Goal: Transaction & Acquisition: Obtain resource

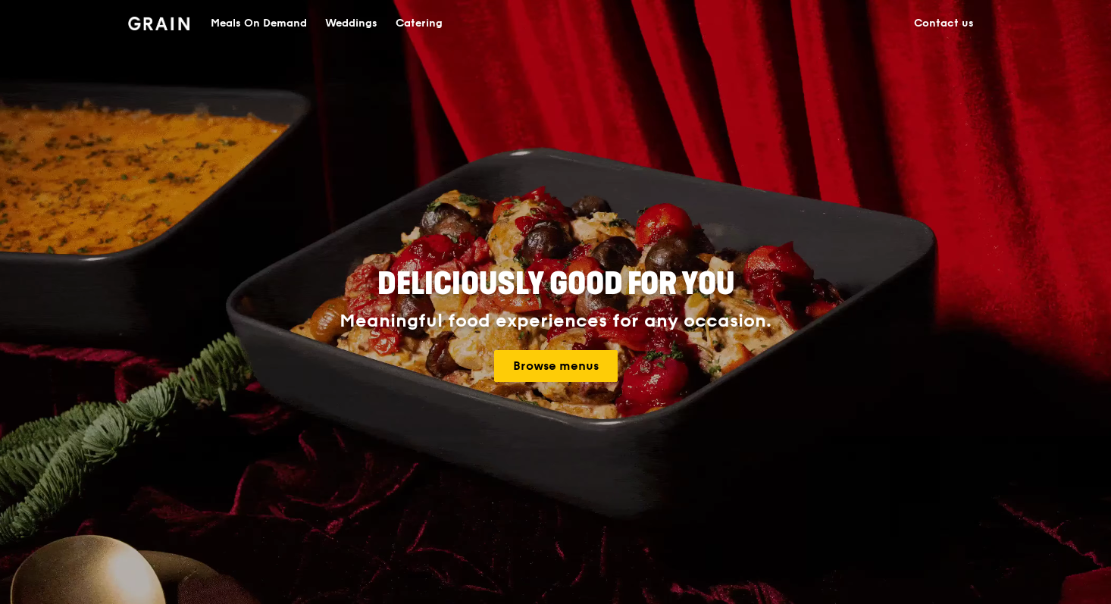
click at [268, 20] on div "Meals On Demand" at bounding box center [259, 23] width 96 height 45
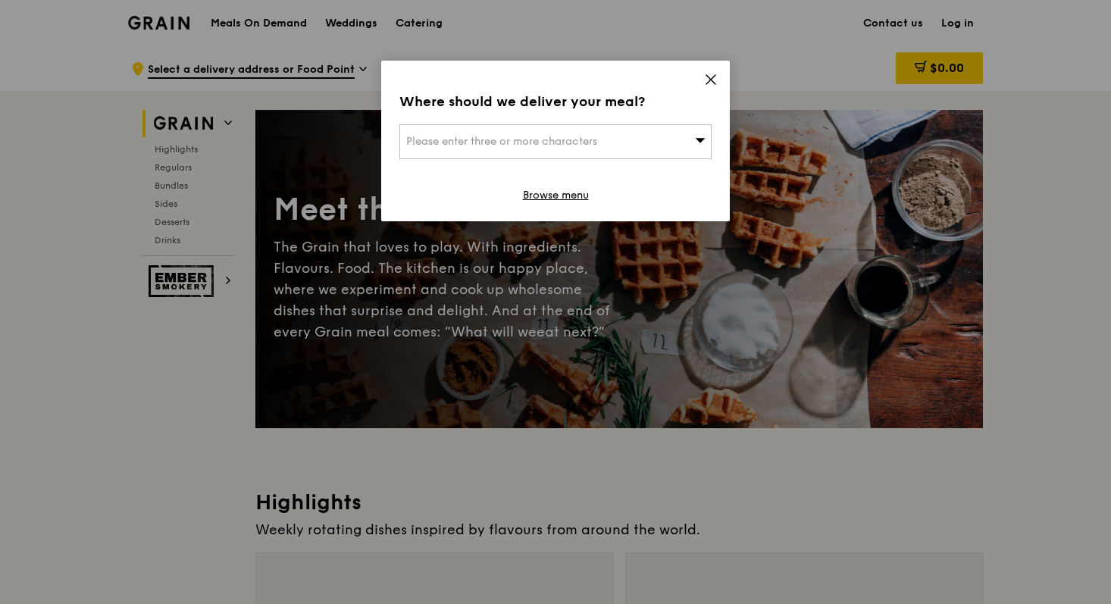
click at [662, 149] on div "Please enter three or more characters" at bounding box center [555, 141] width 312 height 35
click at [587, 148] on input "search" at bounding box center [555, 141] width 311 height 33
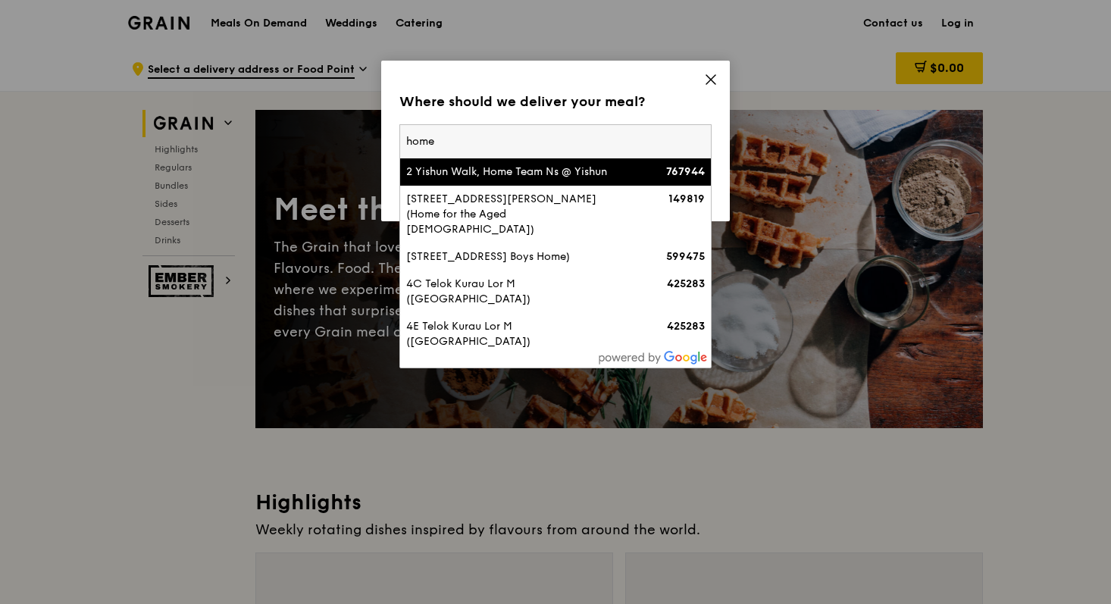
type input "home"
click at [527, 177] on div "2 Yishun Walk, Home Team Ns @ Yishun" at bounding box center [518, 171] width 224 height 15
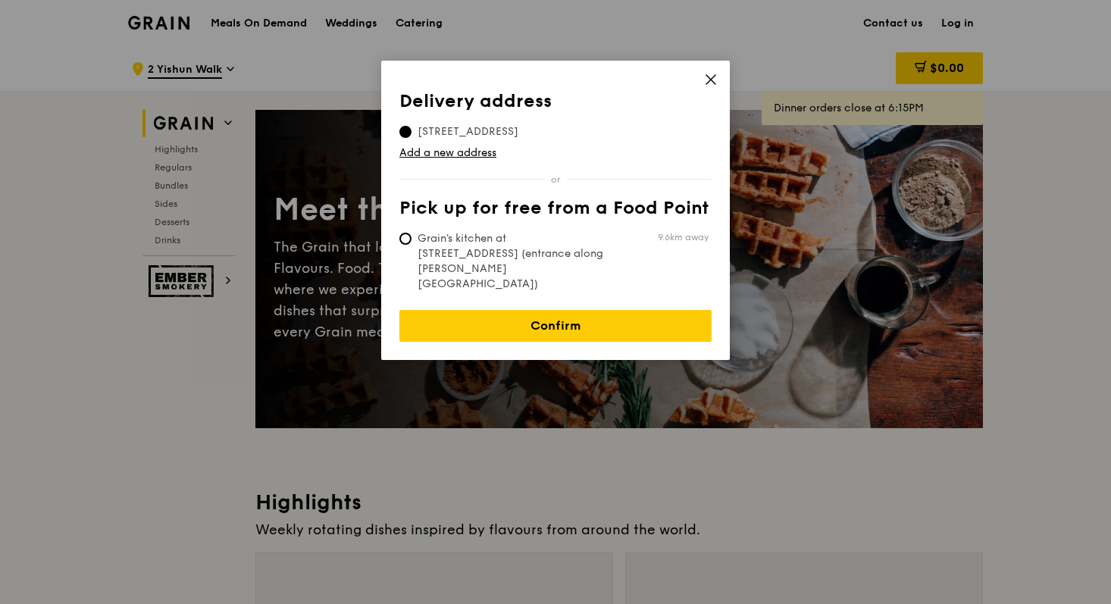
click at [543, 246] on span "Grain's kitchen at [STREET_ADDRESS] (entrance along [PERSON_NAME][GEOGRAPHIC_DA…" at bounding box center [512, 261] width 226 height 61
click at [411, 245] on input "Grain's kitchen at [STREET_ADDRESS] (entrance along [PERSON_NAME][GEOGRAPHIC_DA…" at bounding box center [405, 239] width 12 height 12
radio input "true"
click at [510, 246] on span "Grain's kitchen at [STREET_ADDRESS] (entrance along [PERSON_NAME][GEOGRAPHIC_DA…" at bounding box center [512, 261] width 226 height 61
click at [411, 245] on input "Grain's kitchen at [STREET_ADDRESS] (entrance along [PERSON_NAME][GEOGRAPHIC_DA…" at bounding box center [405, 239] width 12 height 12
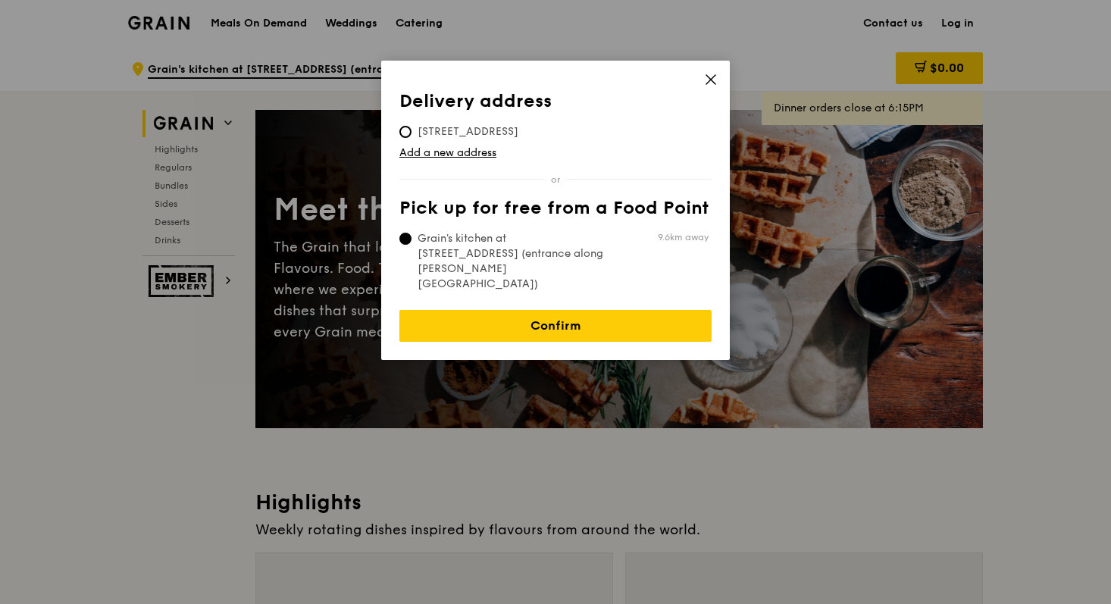
click at [441, 133] on span "[STREET_ADDRESS]" at bounding box center [467, 131] width 137 height 15
click at [411, 133] on input "[STREET_ADDRESS]" at bounding box center [405, 132] width 12 height 12
radio input "true"
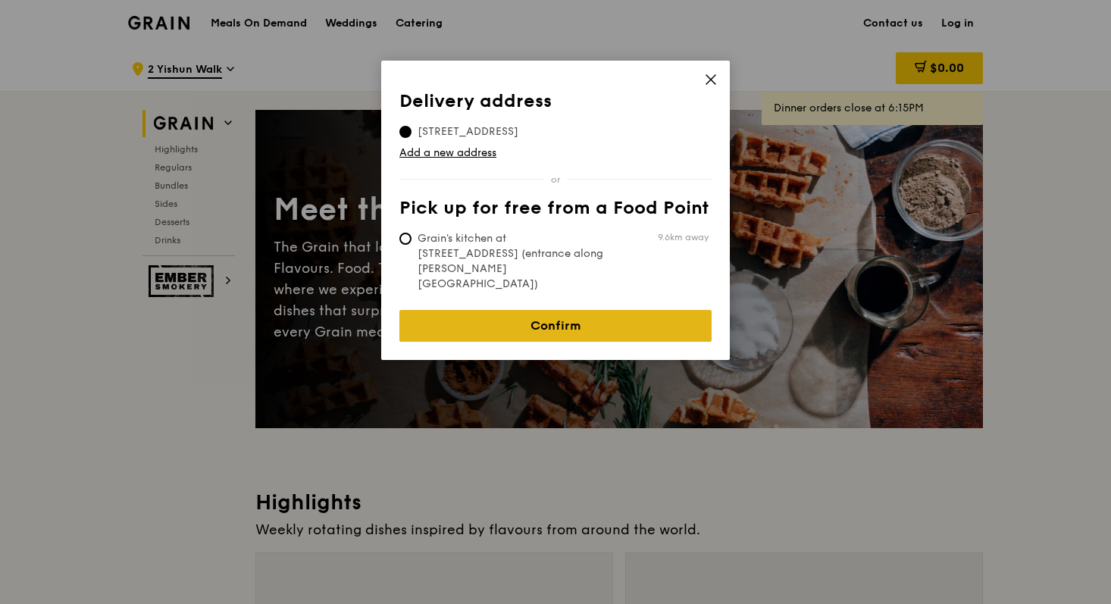
click at [480, 310] on link "Confirm" at bounding box center [555, 326] width 312 height 32
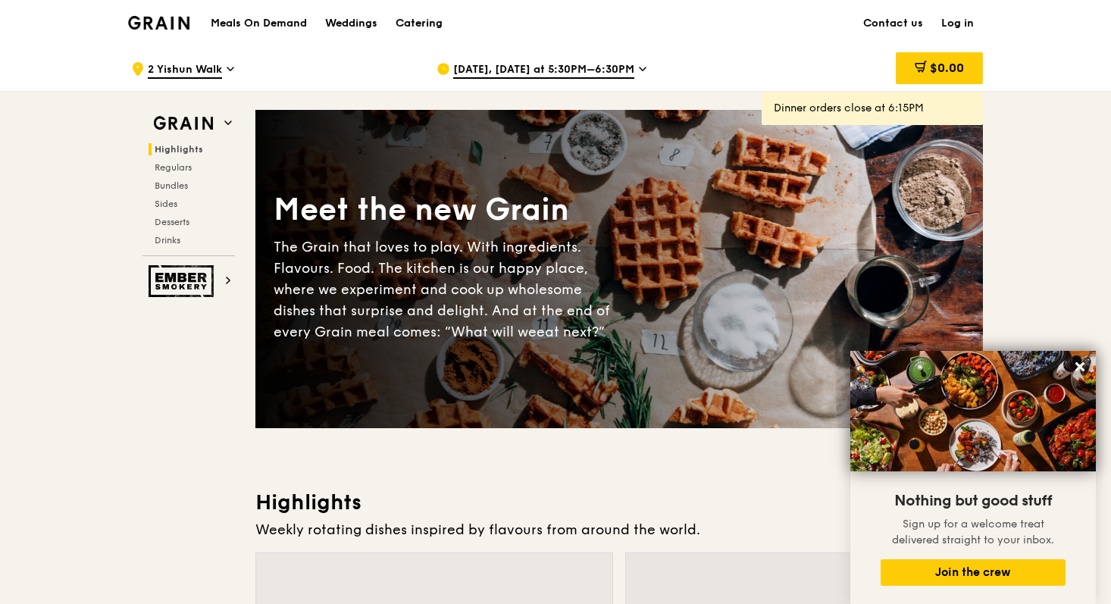
click at [421, 34] on div "Catering" at bounding box center [419, 23] width 47 height 45
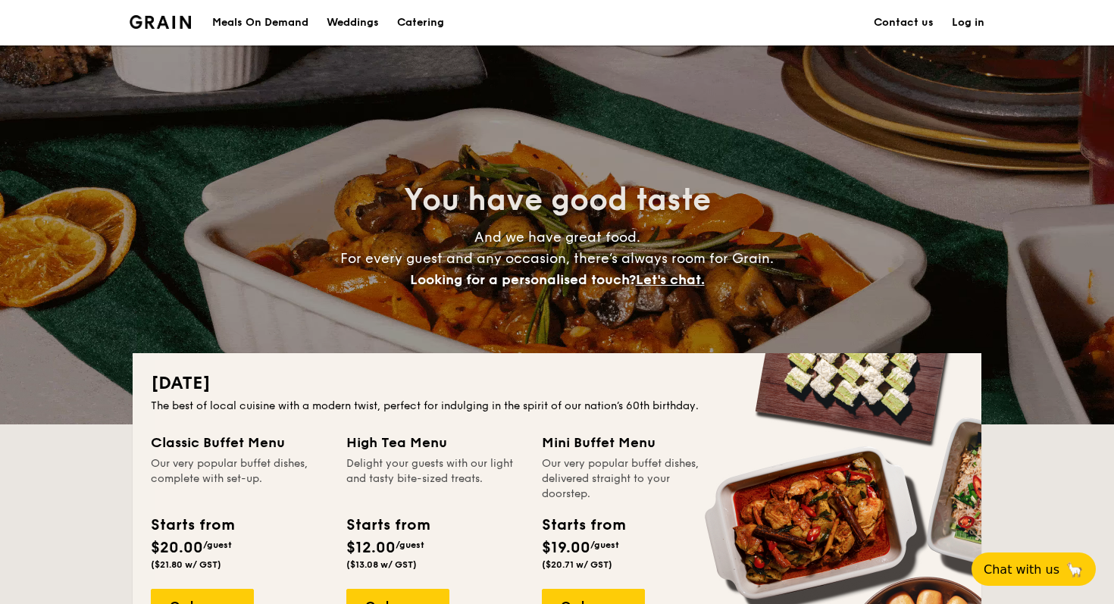
click at [251, 19] on div "Meals On Demand" at bounding box center [260, 22] width 96 height 45
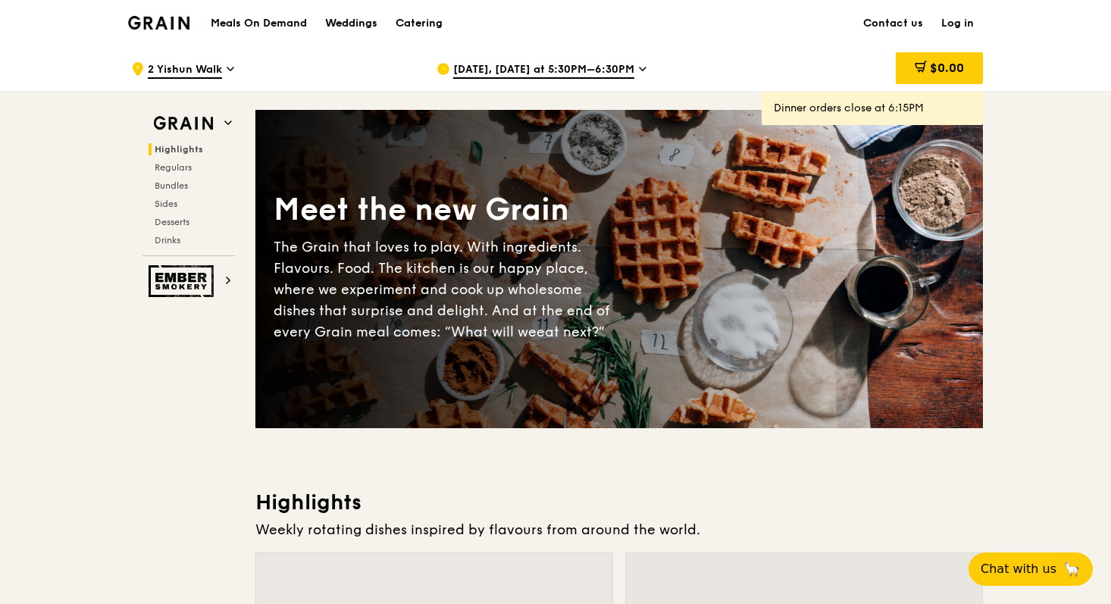
click at [358, 14] on div "Weddings" at bounding box center [351, 23] width 52 height 45
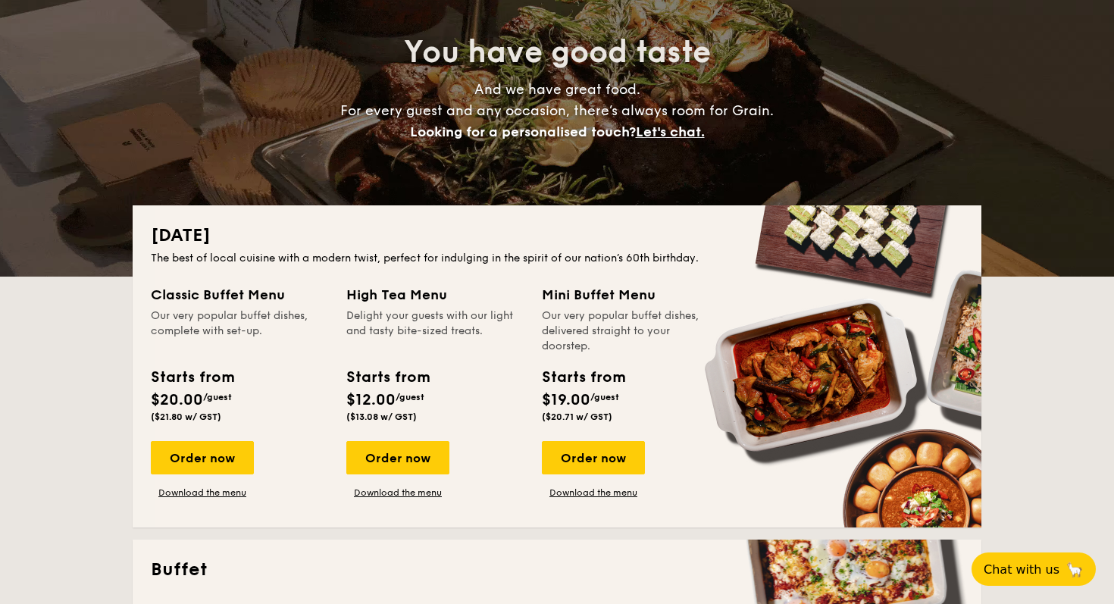
scroll to position [170, 0]
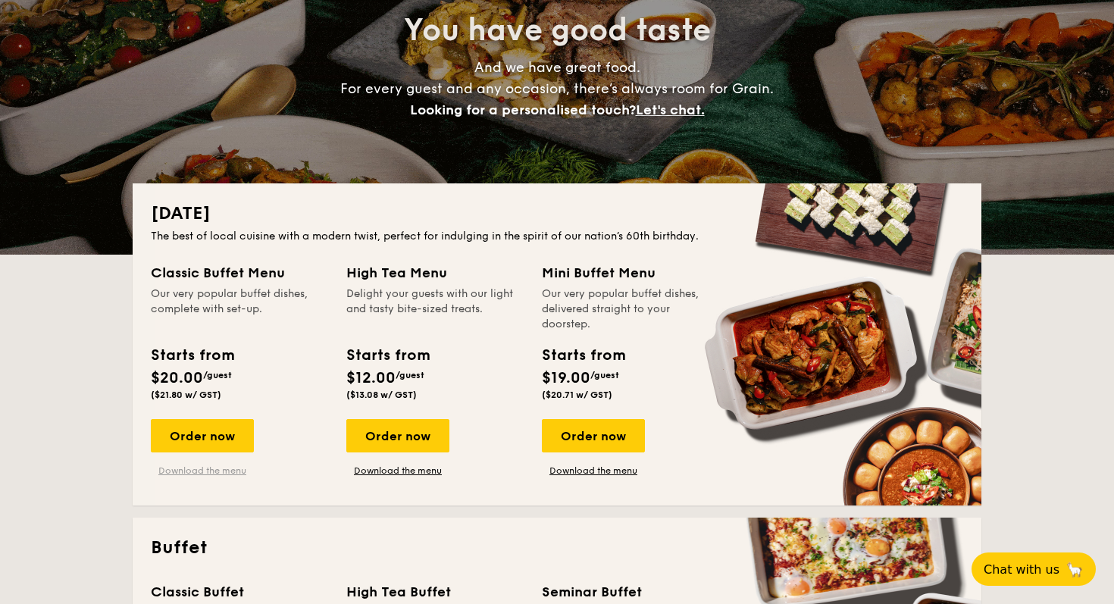
click at [201, 474] on link "Download the menu" at bounding box center [202, 471] width 103 height 12
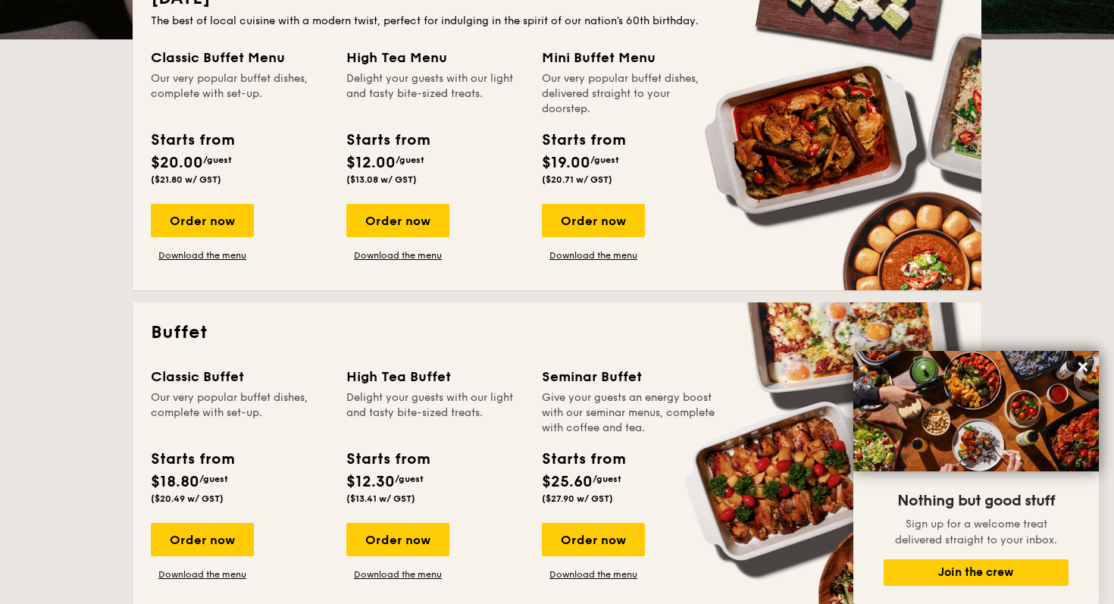
scroll to position [384, 0]
